Goal: Information Seeking & Learning: Learn about a topic

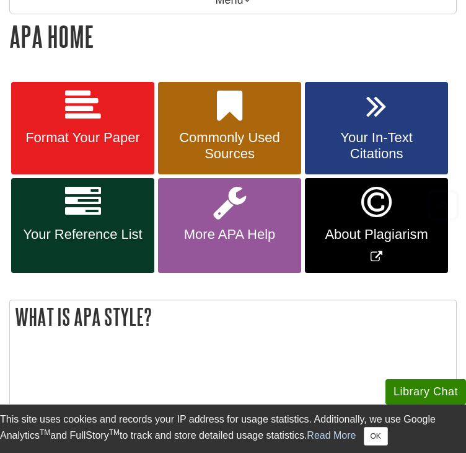
scroll to position [203, 0]
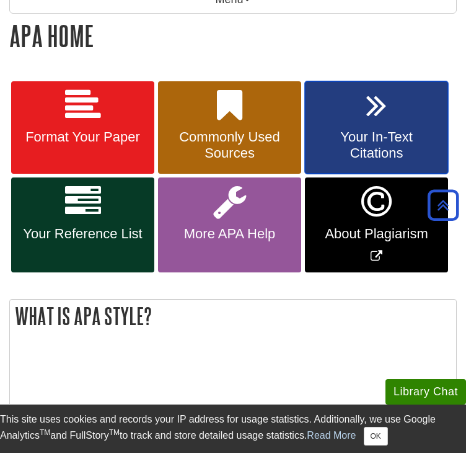
click at [326, 117] on link "Your In-Text Citations" at bounding box center [376, 127] width 143 height 93
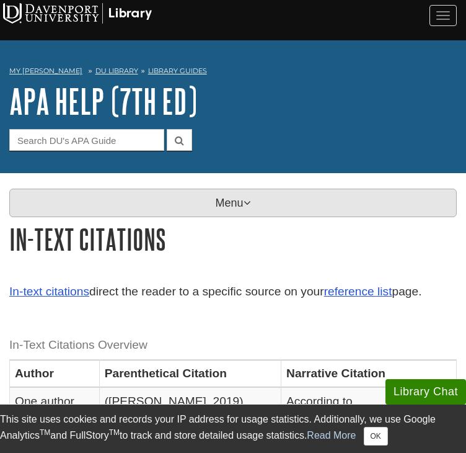
click at [180, 207] on p "Menu" at bounding box center [233, 203] width 448 height 29
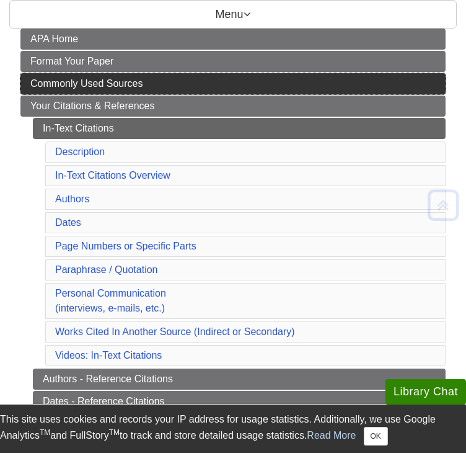
scroll to position [190, 0]
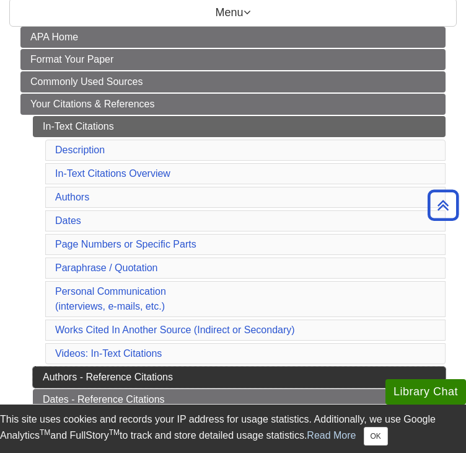
click at [127, 367] on link "Authors - Reference Citations" at bounding box center [239, 377] width 413 height 21
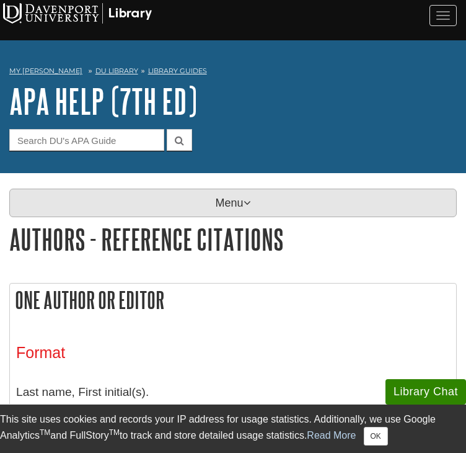
click at [177, 199] on p "Menu" at bounding box center [233, 203] width 448 height 29
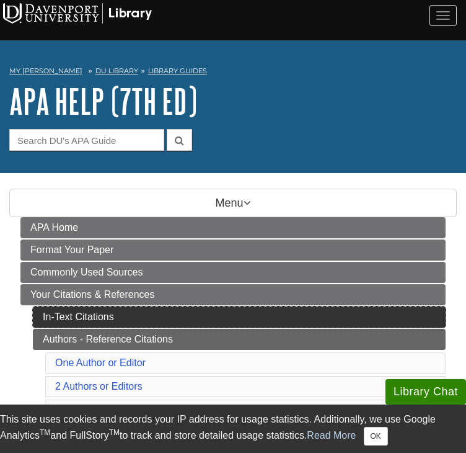
drag, startPoint x: 181, startPoint y: 284, endPoint x: 107, endPoint y: 297, distance: 75.0
click at [107, 306] on link "In-Text Citations" at bounding box center [239, 316] width 413 height 21
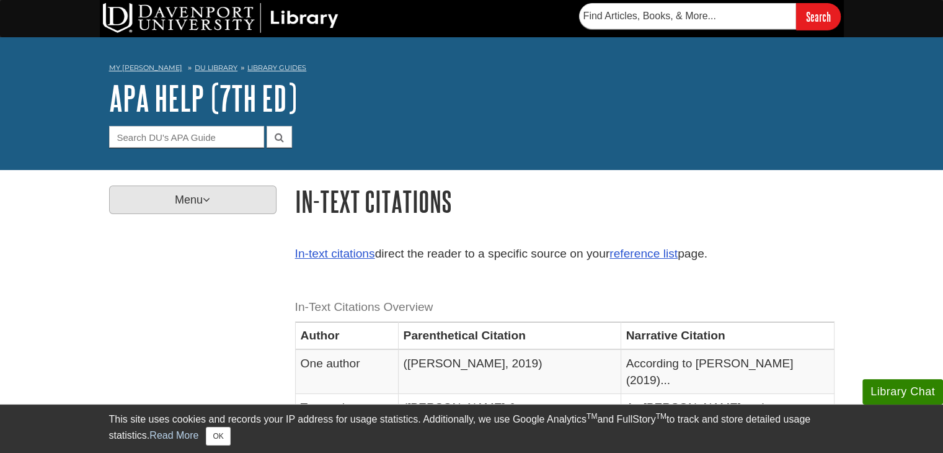
click at [226, 197] on p "Menu" at bounding box center [192, 199] width 167 height 29
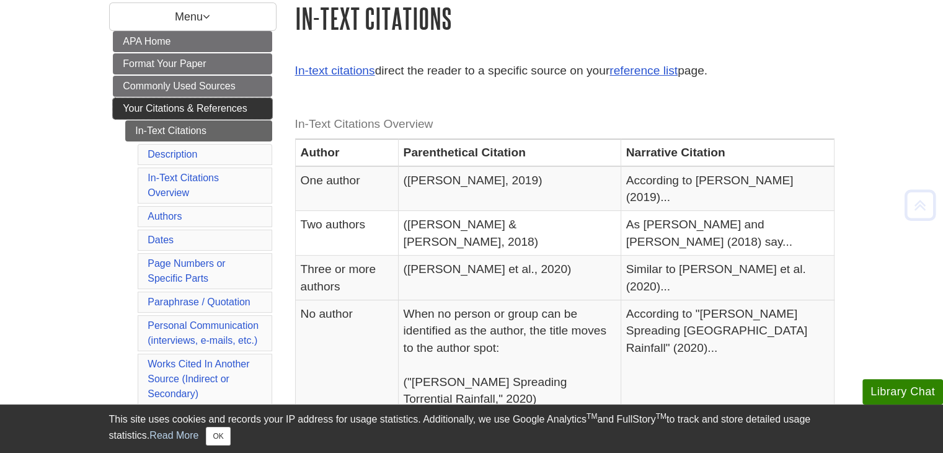
scroll to position [206, 0]
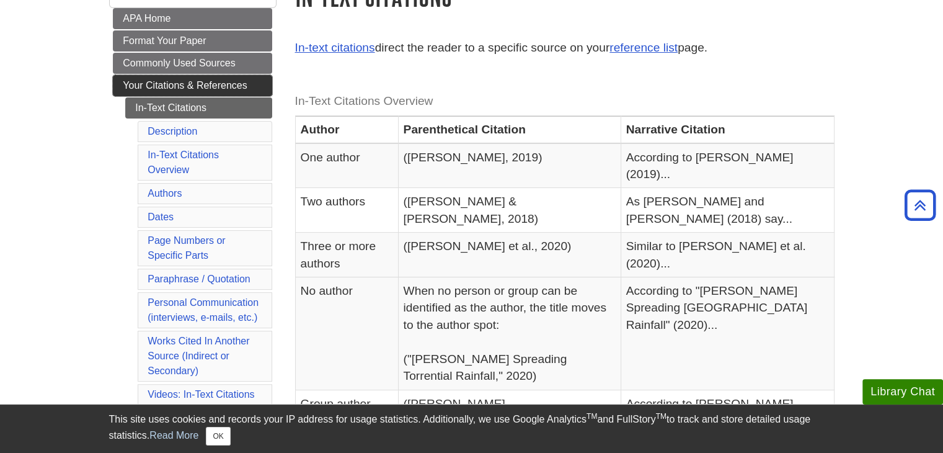
click at [204, 77] on link "Your Citations & References" at bounding box center [192, 85] width 159 height 21
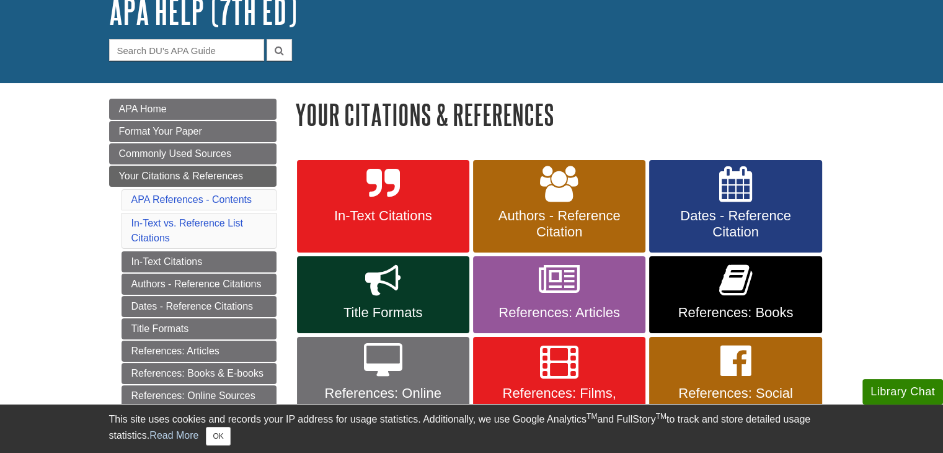
scroll to position [228, 0]
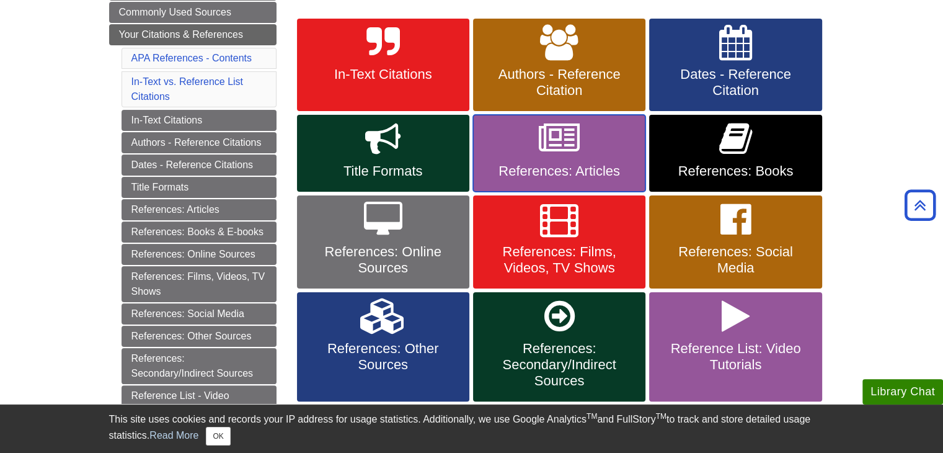
click at [566, 152] on icon at bounding box center [559, 139] width 41 height 36
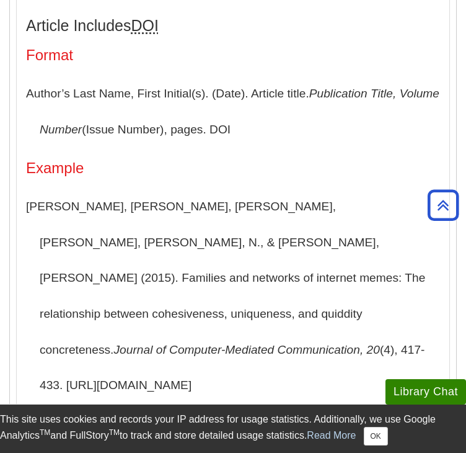
scroll to position [950, 0]
